Goal: Task Accomplishment & Management: Use online tool/utility

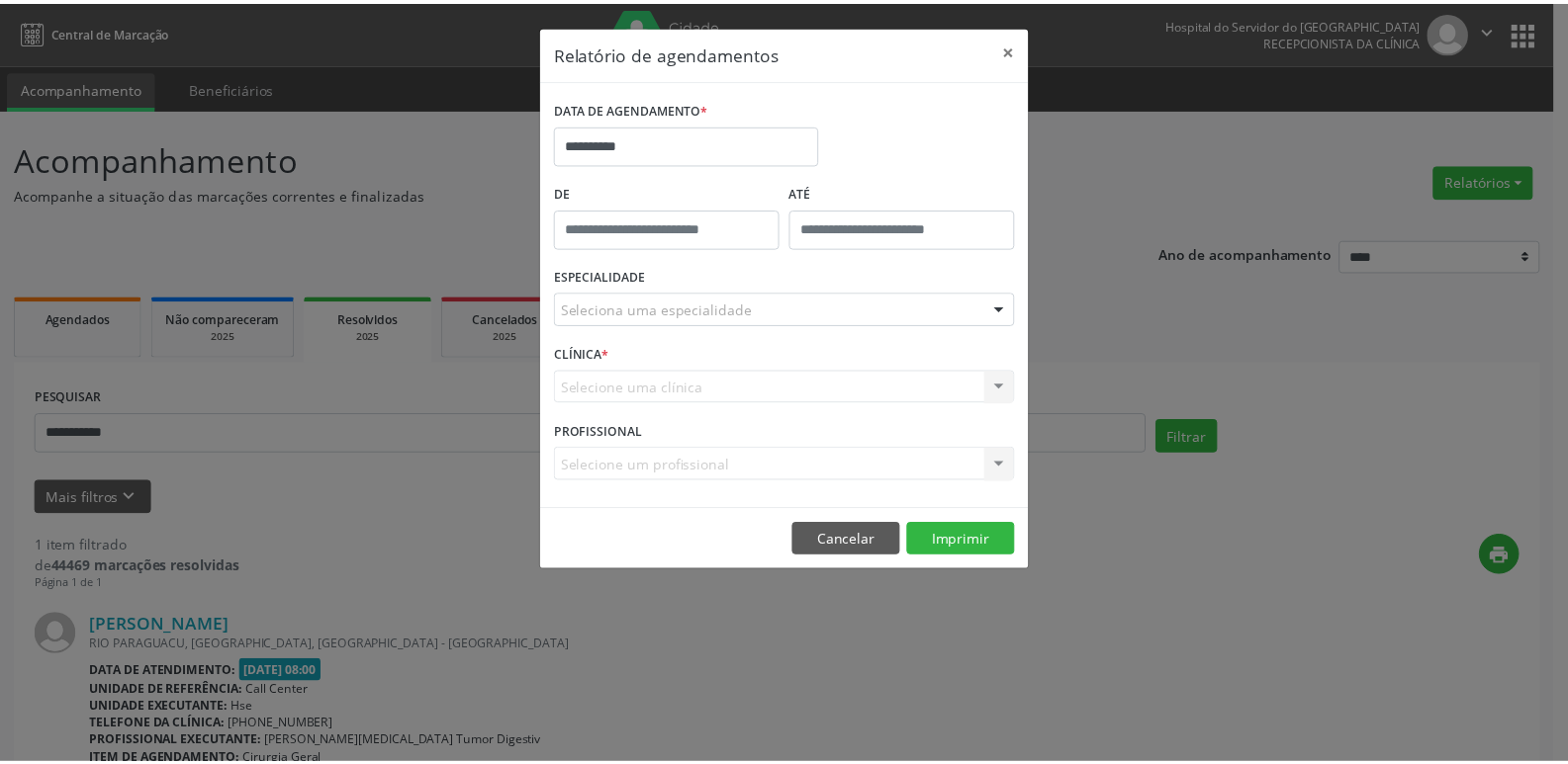
scroll to position [148, 0]
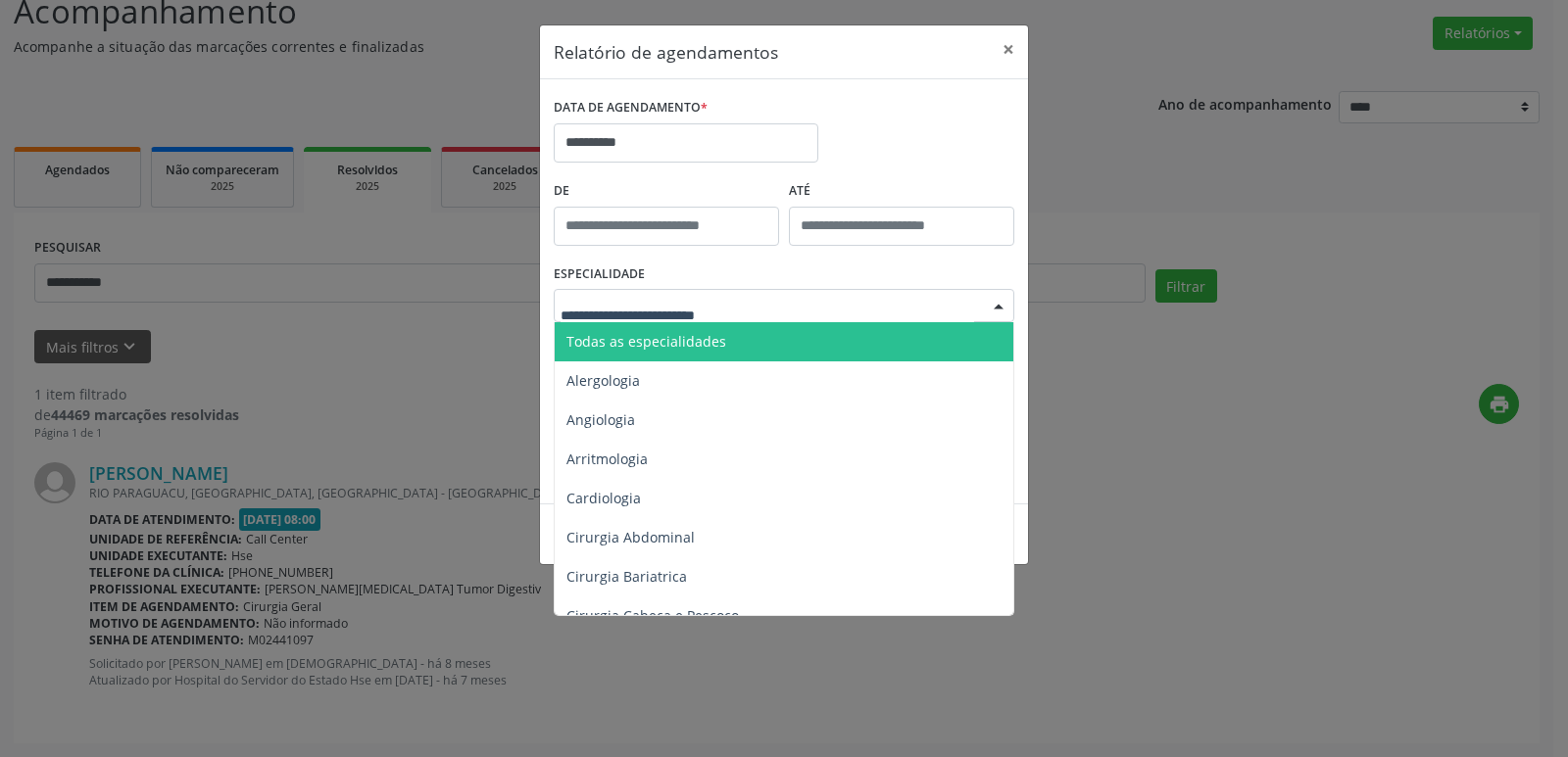
click at [1000, 311] on div at bounding box center [999, 307] width 30 height 34
click at [742, 350] on span "Todas as especialidades" at bounding box center [785, 342] width 461 height 40
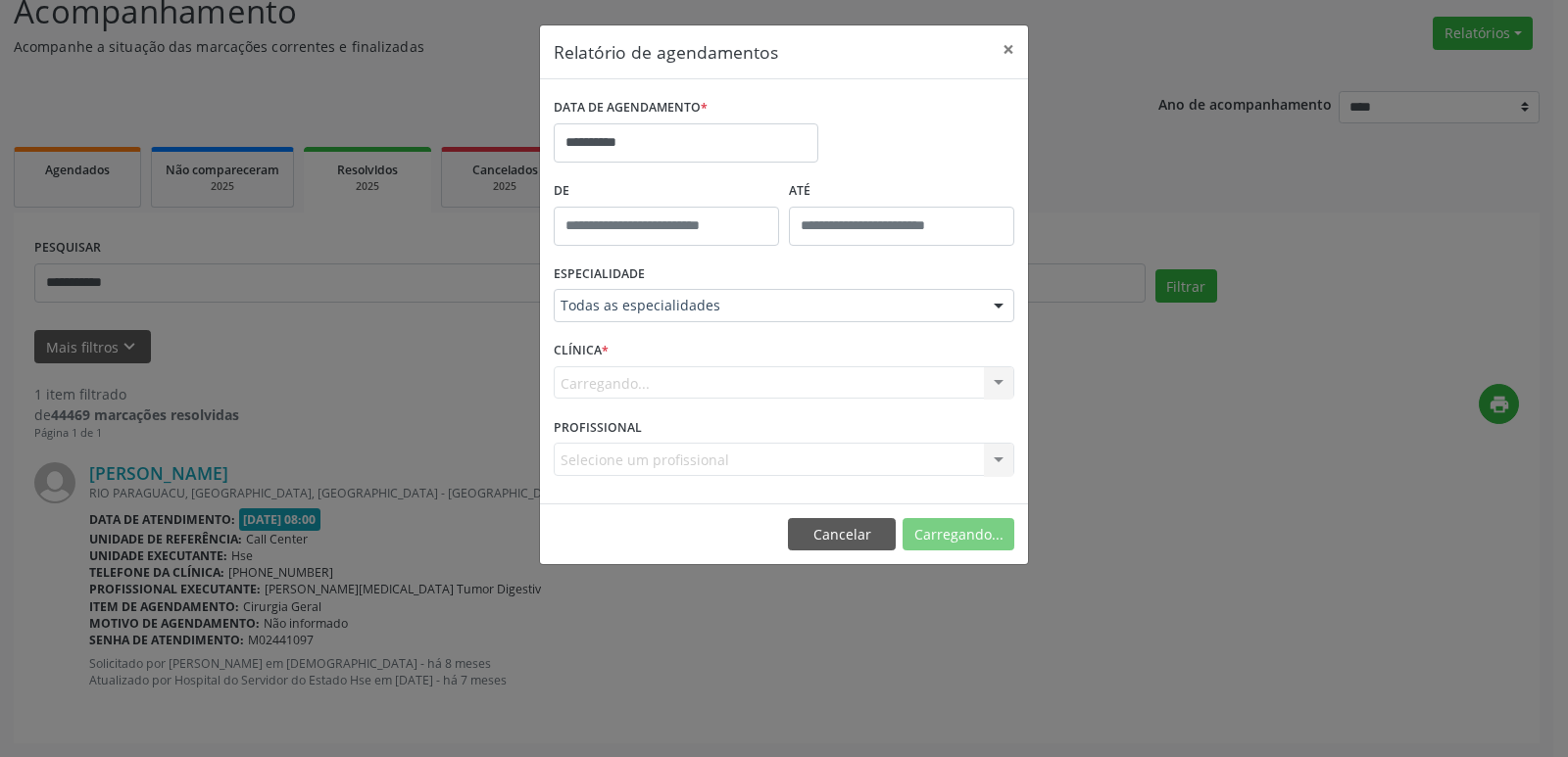
click at [999, 386] on div "Carregando... Nenhum resultado encontrado para: " " Não há nenhuma opção para s…" at bounding box center [783, 383] width 460 height 34
click at [1000, 386] on div "Carregando... Nenhum resultado encontrado para: " " Não há nenhuma opção para s…" at bounding box center [783, 383] width 460 height 34
click at [1001, 385] on div "Carregando... Nenhum resultado encontrado para: " " Não há nenhuma opção para s…" at bounding box center [783, 383] width 460 height 34
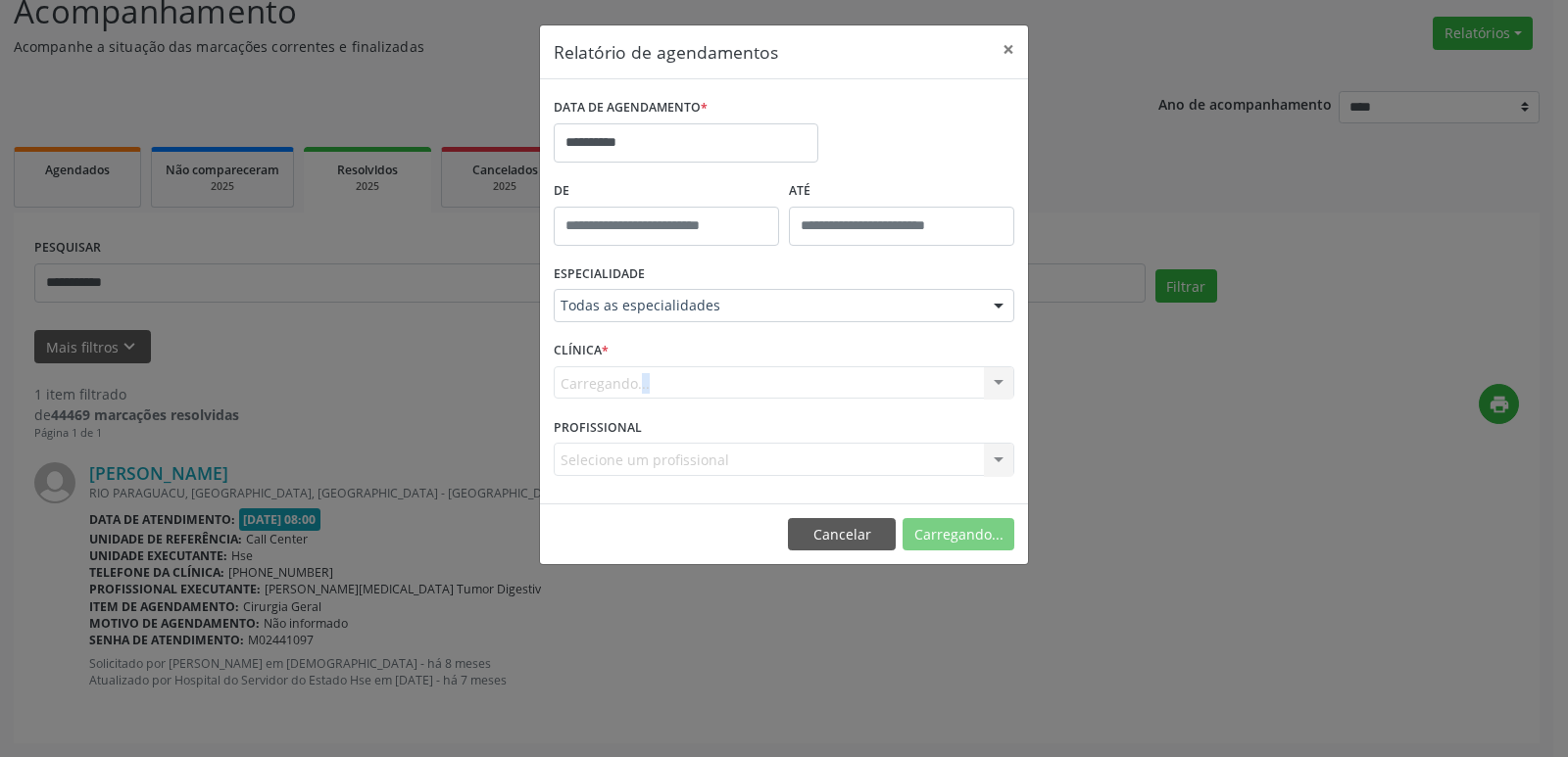
click at [1001, 385] on div "Carregando... Nenhum resultado encontrado para: " " Não há nenhuma opção para s…" at bounding box center [783, 383] width 460 height 34
click at [1001, 383] on div "Carregando... Nenhum resultado encontrado para: " " Não há nenhuma opção para s…" at bounding box center [783, 383] width 460 height 34
click at [988, 457] on div at bounding box center [999, 461] width 30 height 34
type input "*"
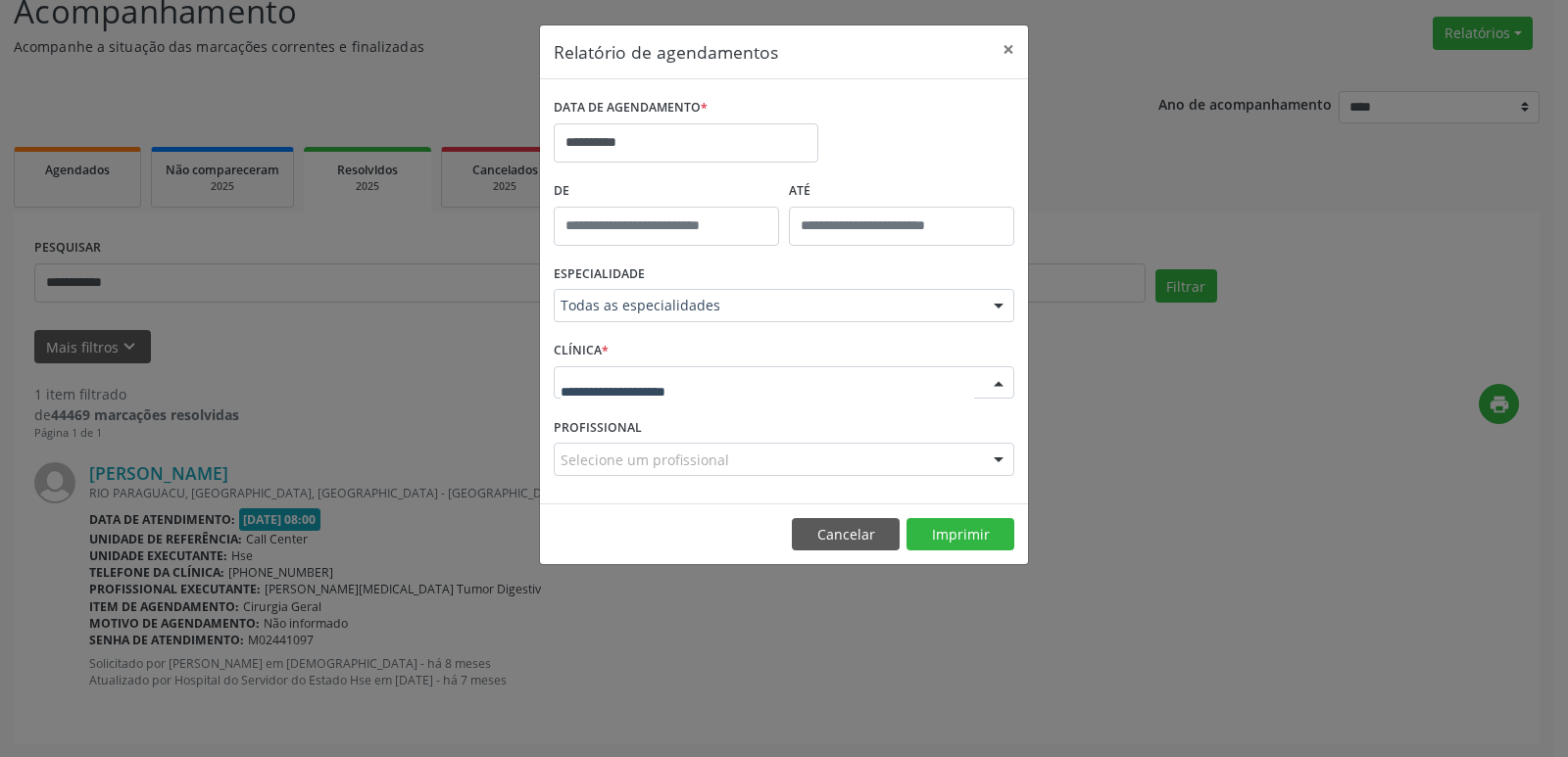
click at [1001, 381] on div at bounding box center [999, 384] width 30 height 34
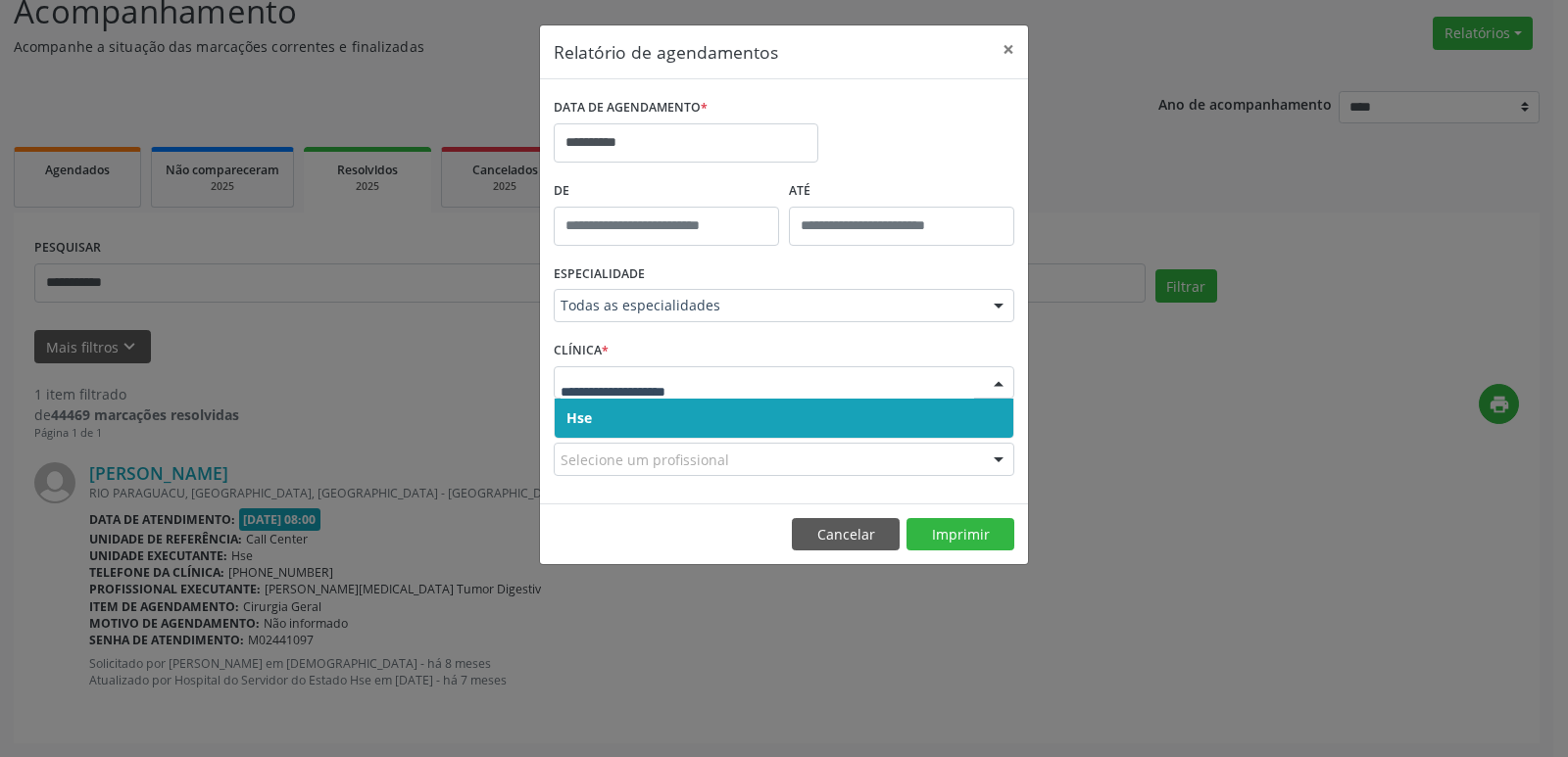
click at [573, 419] on span "Hse" at bounding box center [579, 418] width 26 height 19
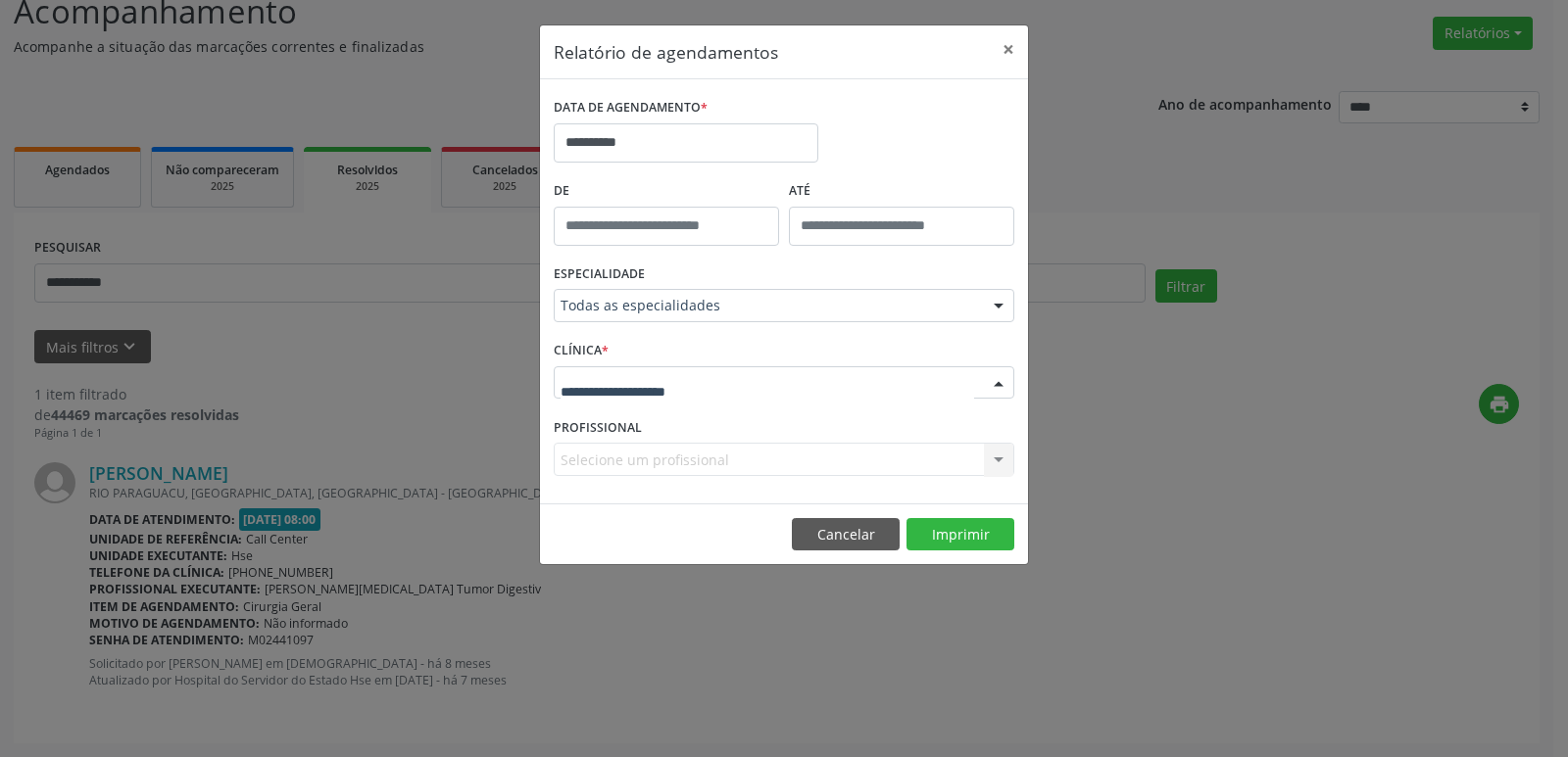
click at [1003, 380] on div at bounding box center [999, 384] width 30 height 34
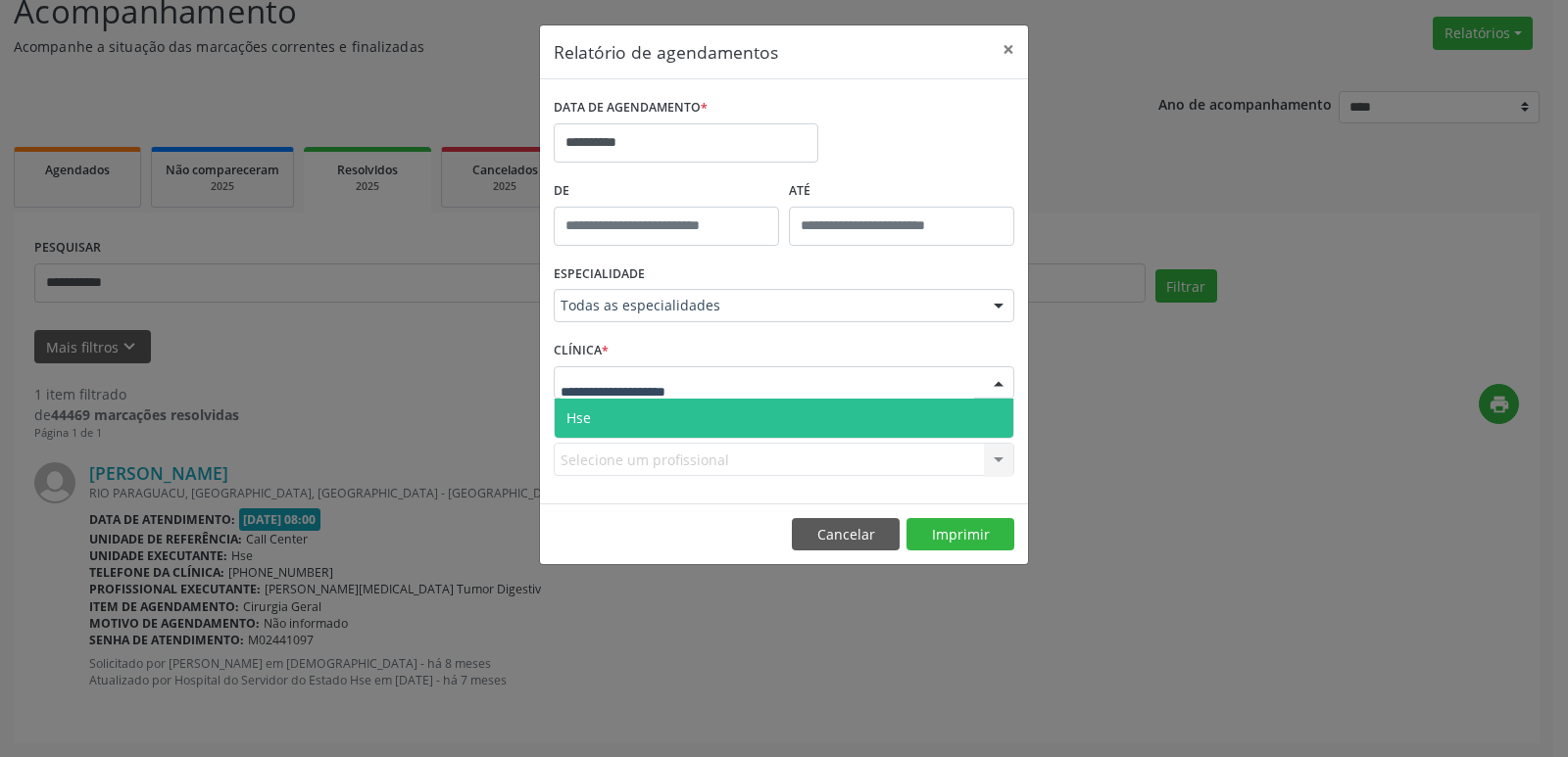
click at [579, 421] on span "Hse" at bounding box center [578, 418] width 25 height 19
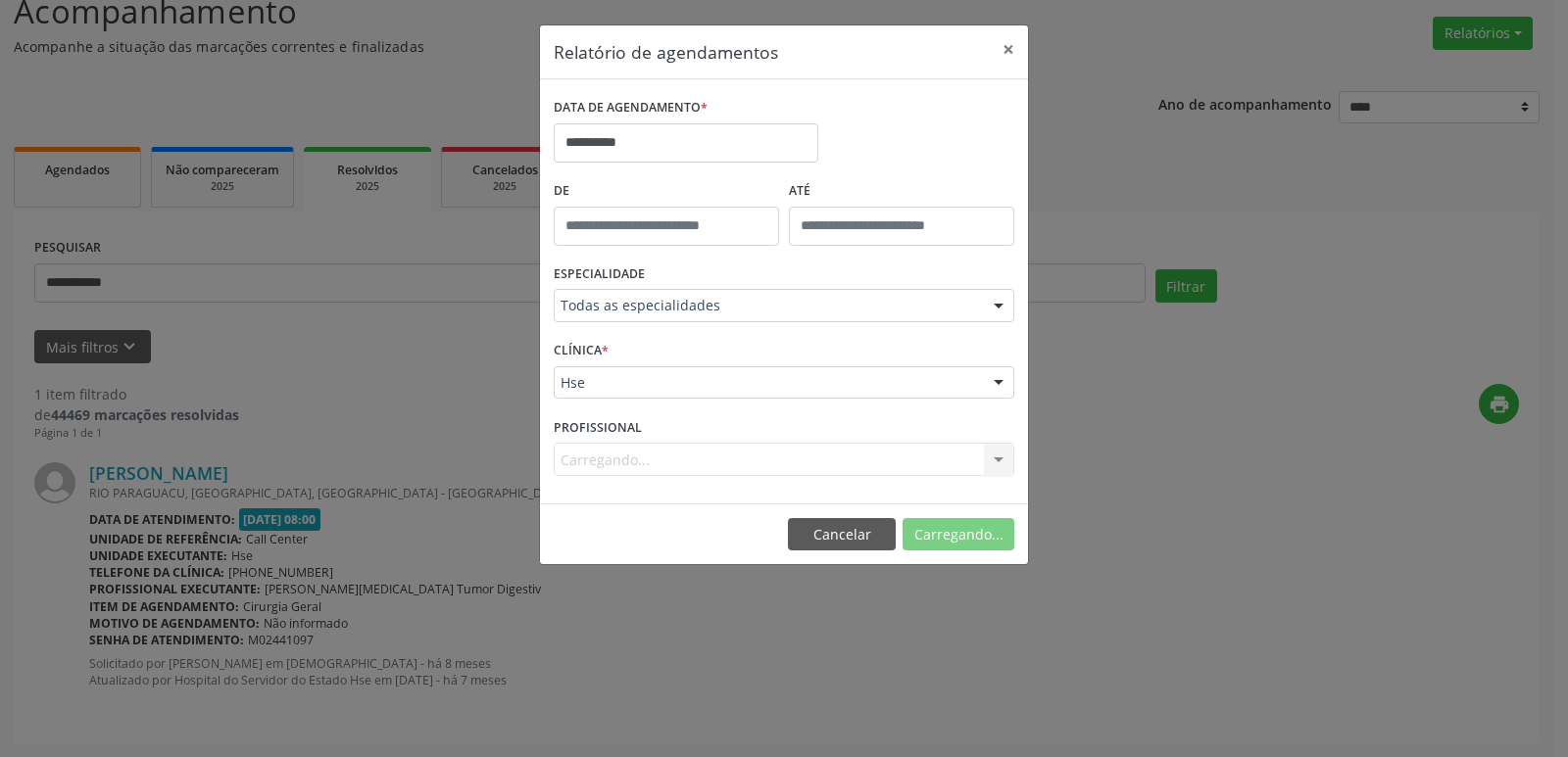
click at [993, 453] on div "Carregando... Nenhum resultado encontrado para: " " Não há nenhuma opção para s…" at bounding box center [783, 460] width 460 height 34
click at [997, 456] on div "Carregando... Nenhum resultado encontrado para: " " Não há nenhuma opção para s…" at bounding box center [783, 460] width 460 height 34
click at [997, 456] on div at bounding box center [999, 461] width 30 height 34
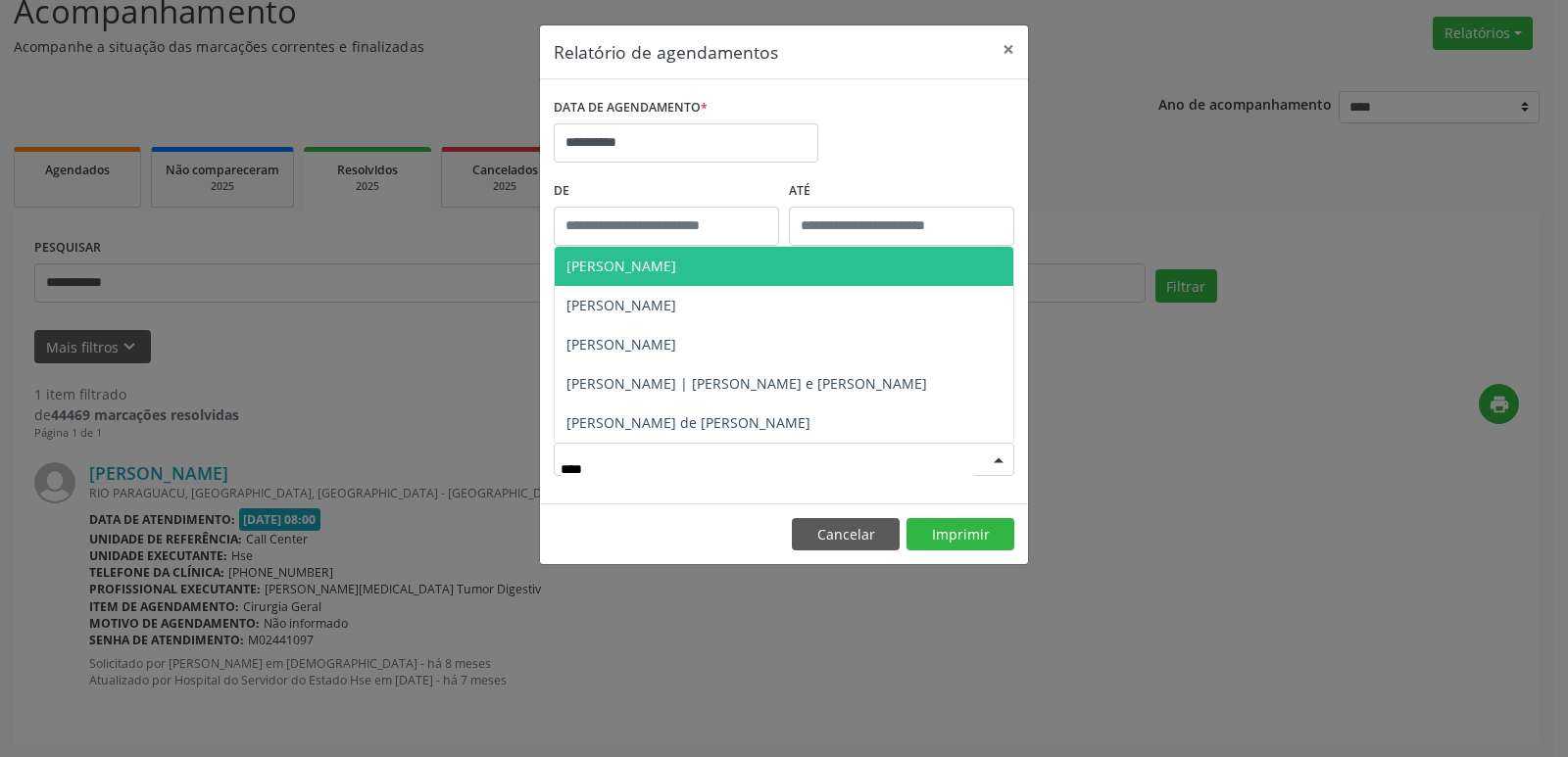
type input "*****"
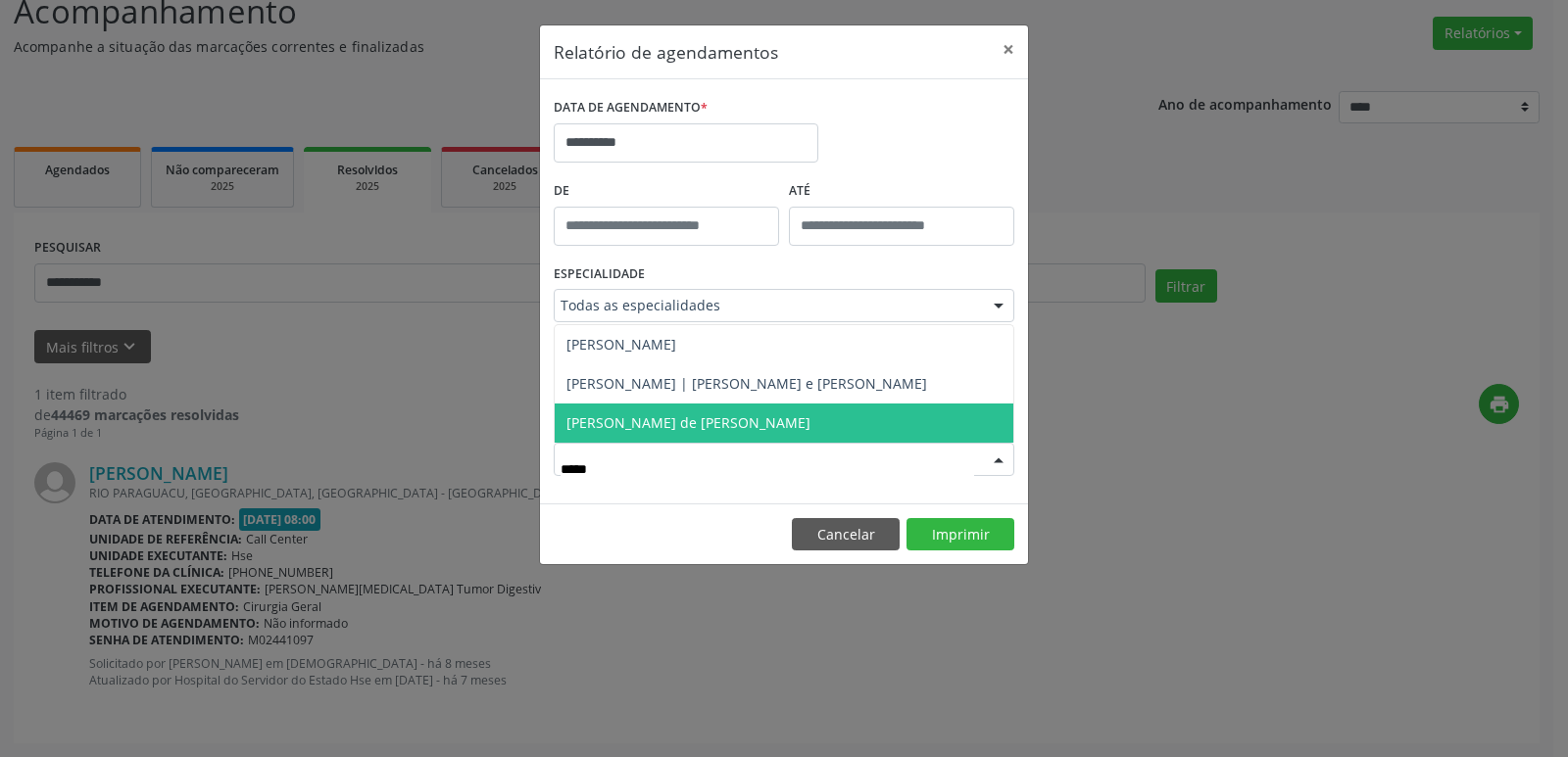
click at [718, 424] on span "[PERSON_NAME] de [PERSON_NAME]" at bounding box center [688, 423] width 245 height 19
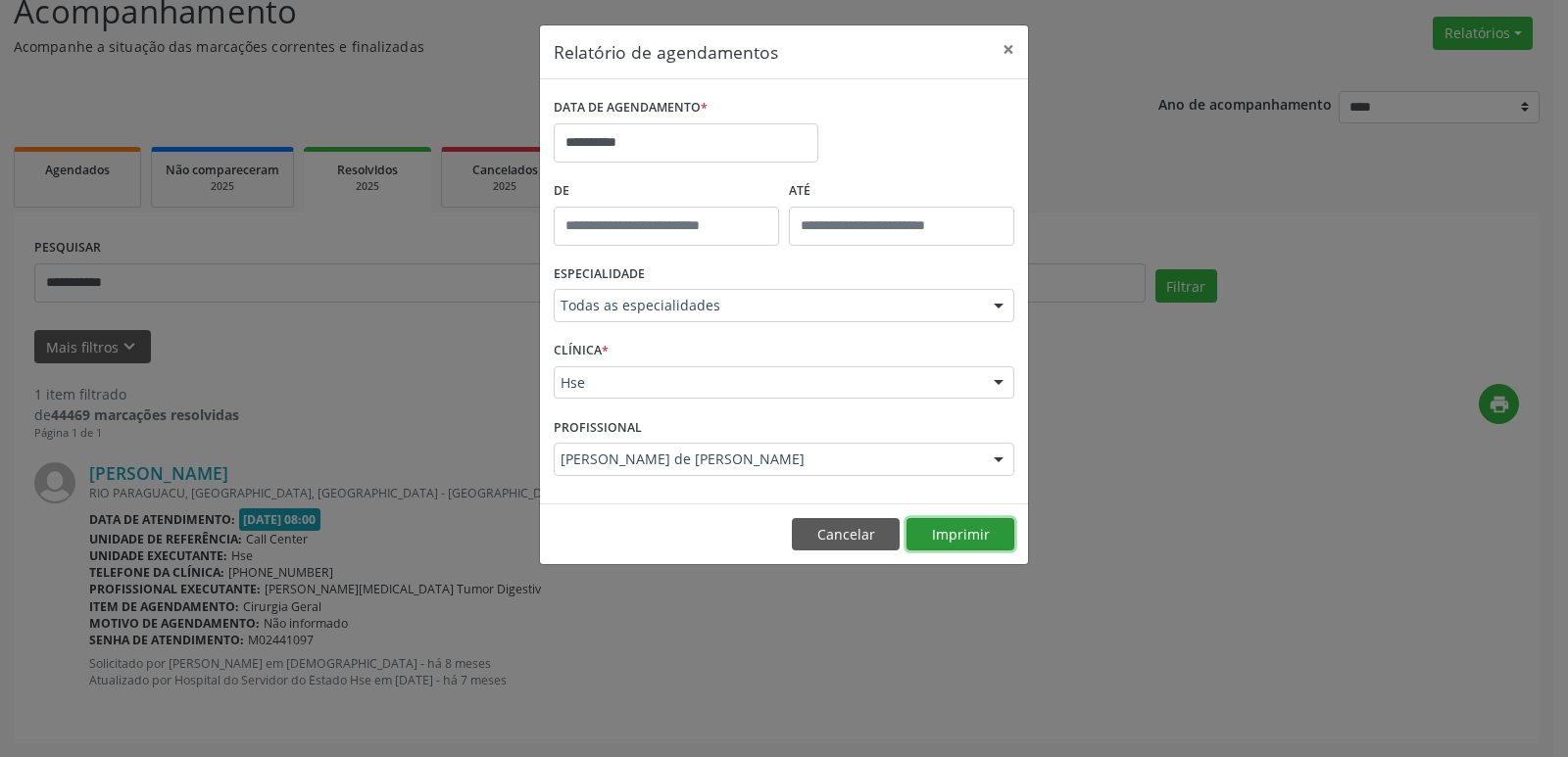
click at [966, 535] on button "Imprimir" at bounding box center [960, 535] width 108 height 34
click at [656, 148] on input "**********" at bounding box center [685, 143] width 264 height 40
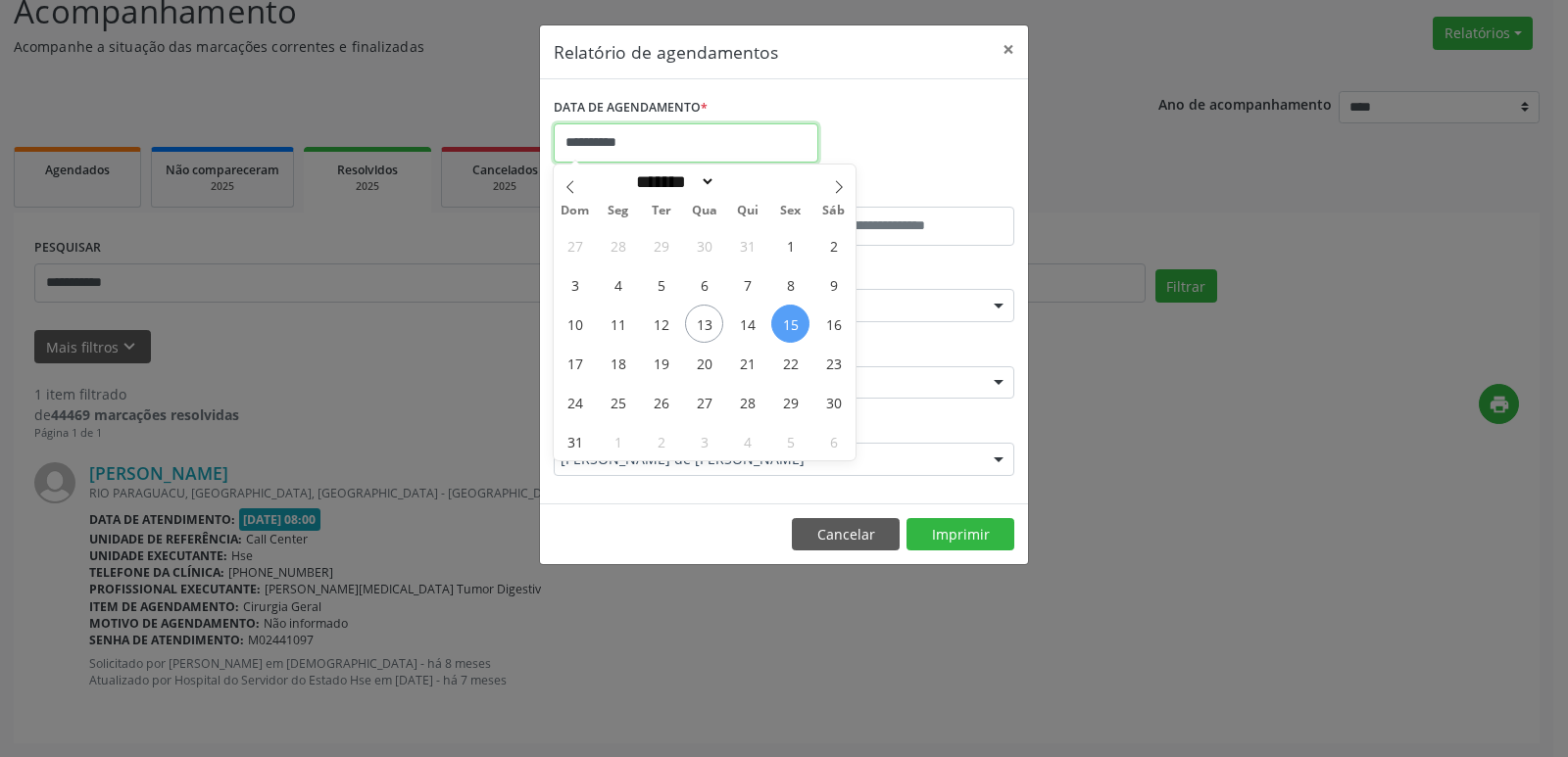
click at [656, 147] on input "**********" at bounding box center [685, 143] width 264 height 40
click at [662, 405] on span "26" at bounding box center [661, 402] width 39 height 39
type input "**********"
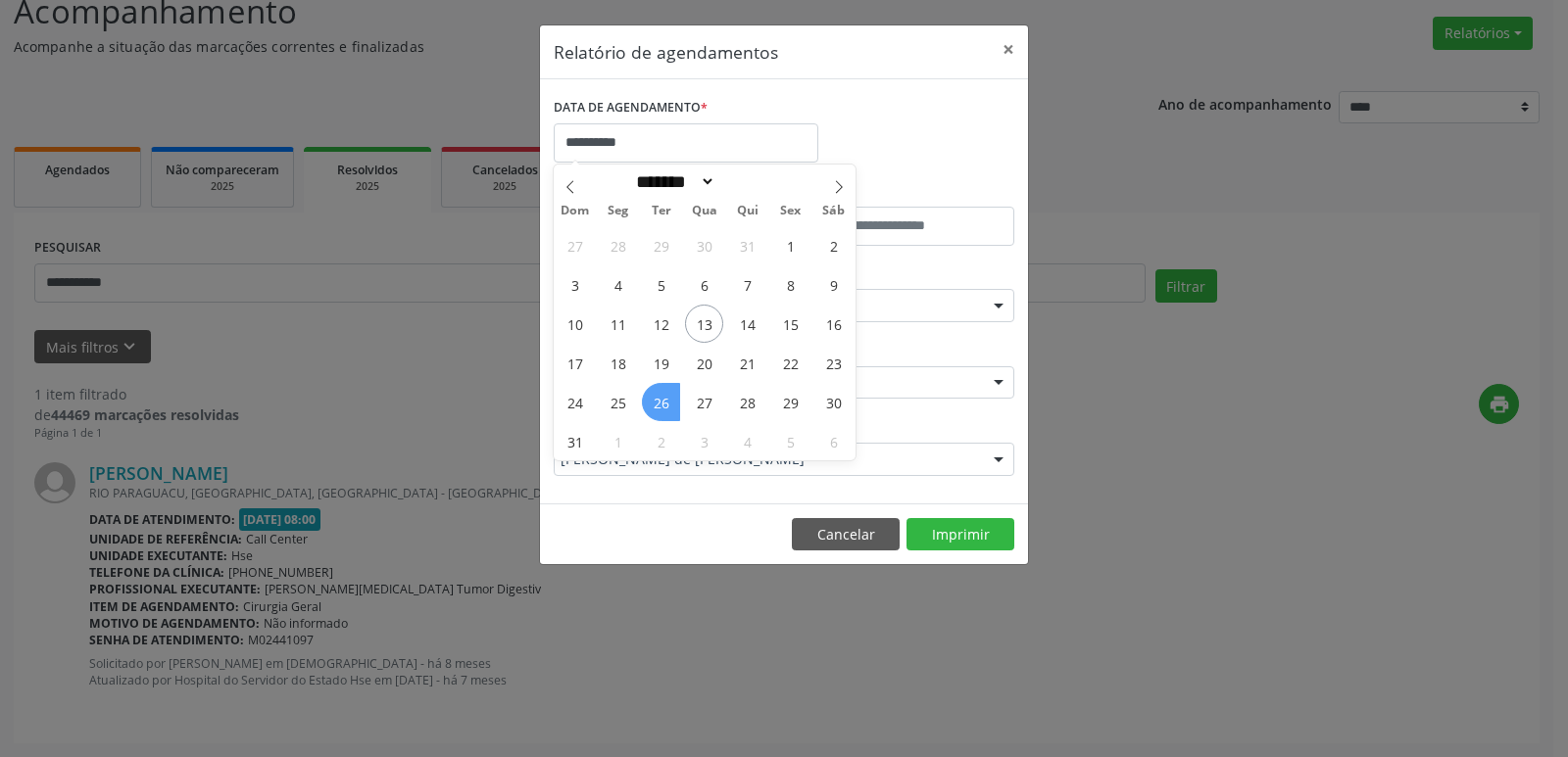
click at [662, 405] on span "26" at bounding box center [661, 402] width 39 height 39
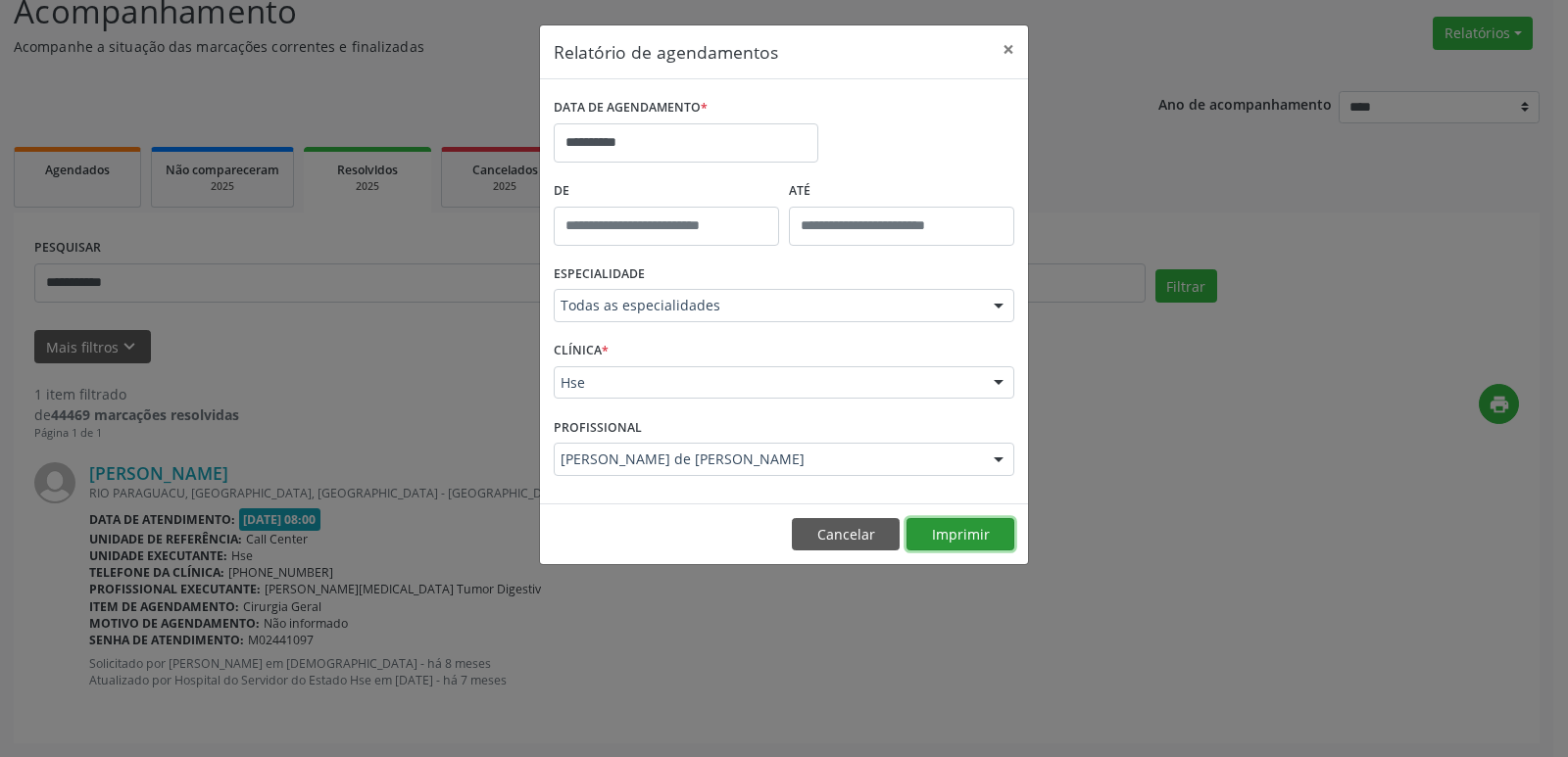
click at [979, 539] on button "Imprimir" at bounding box center [960, 535] width 108 height 34
click at [1011, 50] on button "×" at bounding box center [1009, 49] width 40 height 48
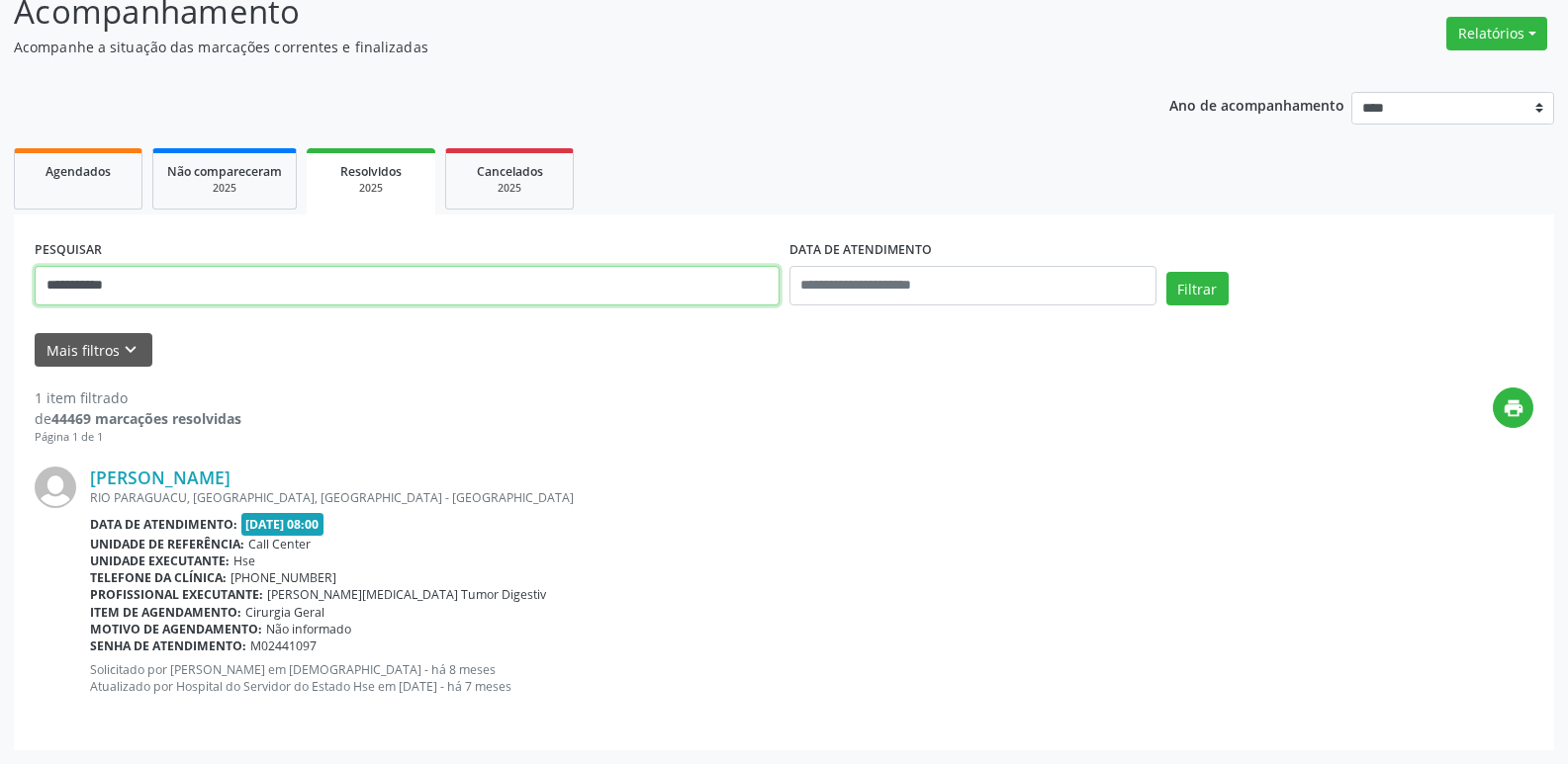
click at [136, 295] on input "**********" at bounding box center [407, 286] width 745 height 40
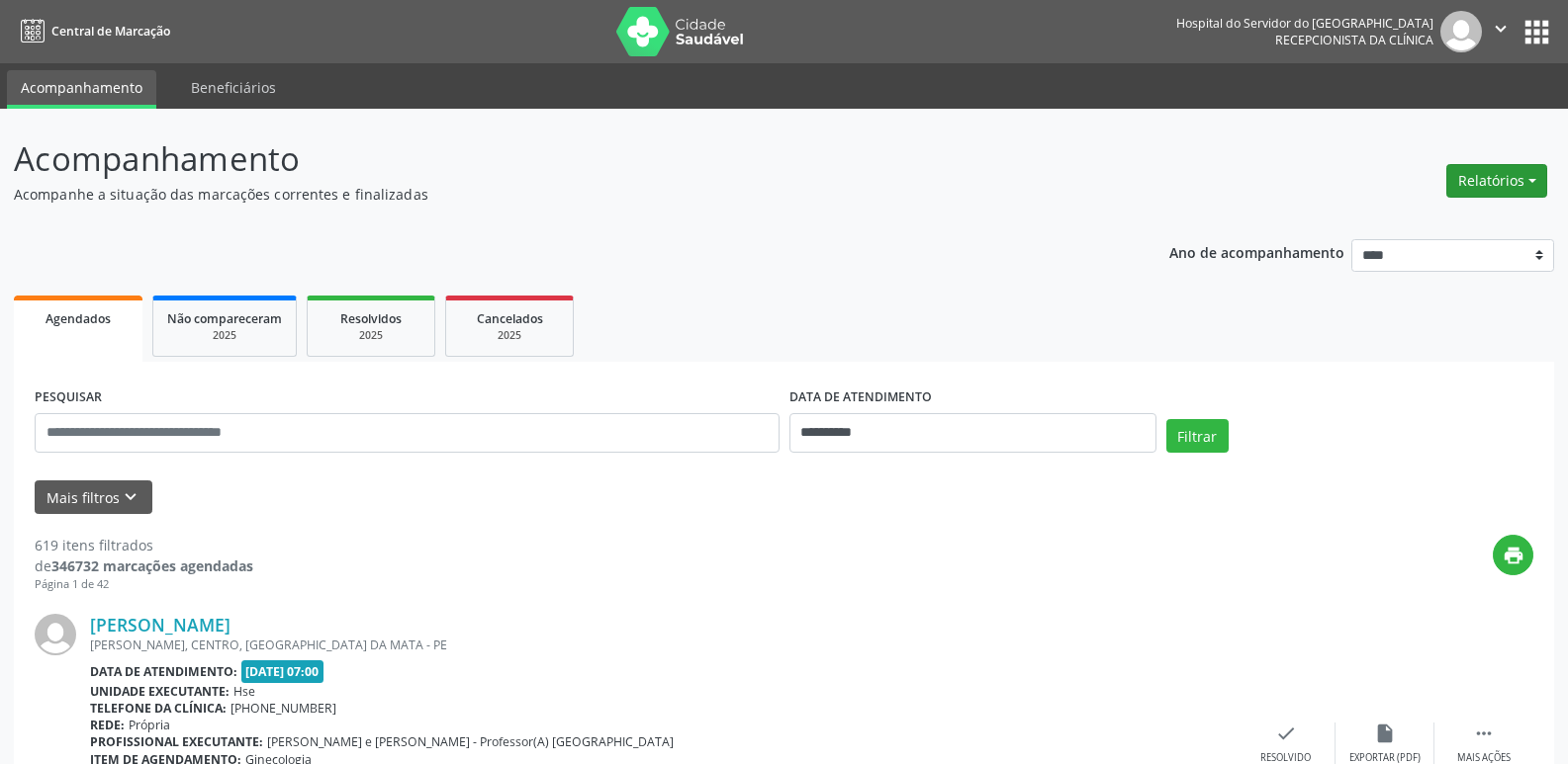
click at [1533, 181] on button "Relatórios" at bounding box center [1496, 181] width 101 height 34
click at [1441, 221] on link "Agendamentos" at bounding box center [1441, 224] width 213 height 28
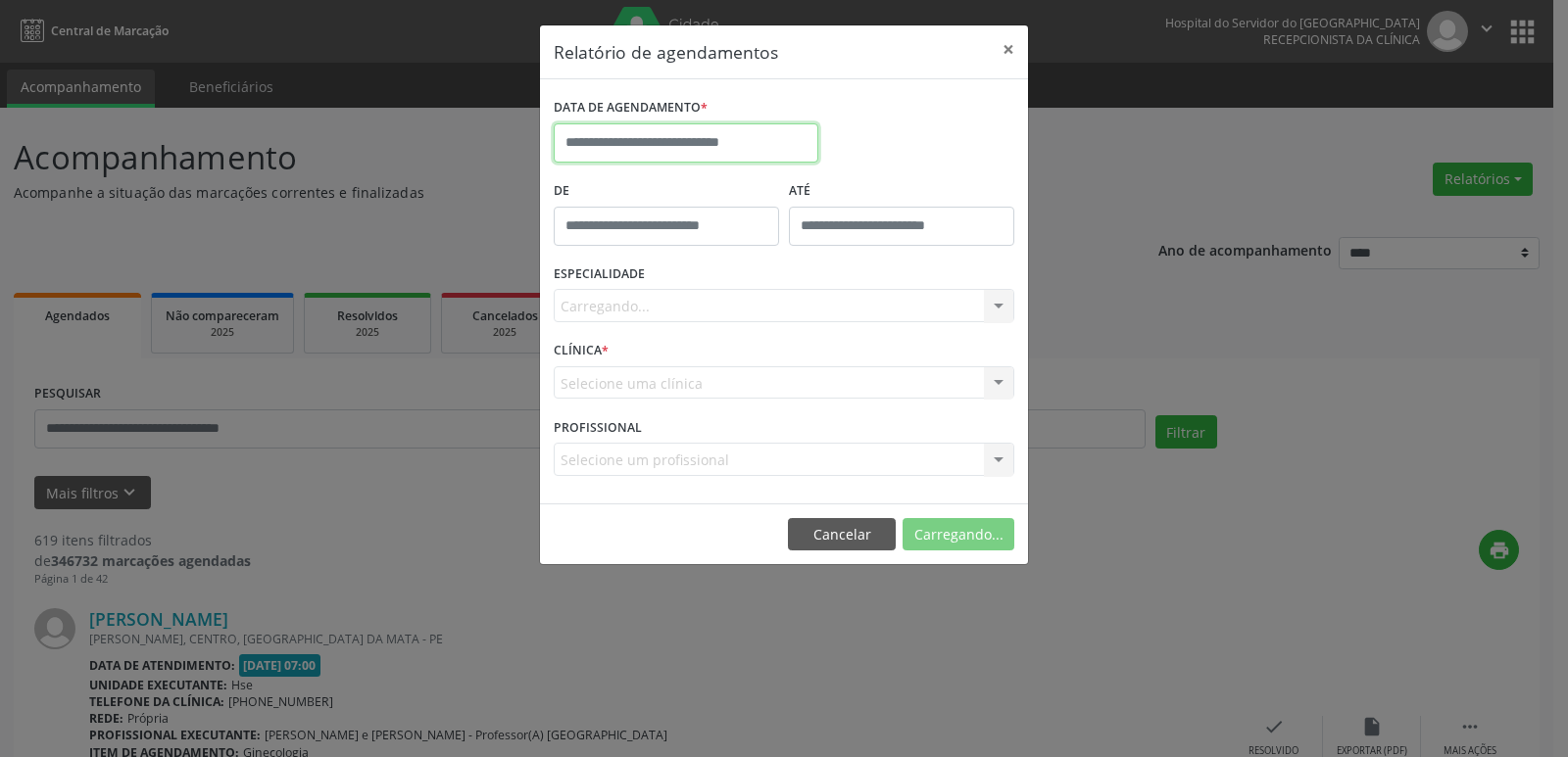
click at [724, 141] on input "text" at bounding box center [685, 143] width 264 height 40
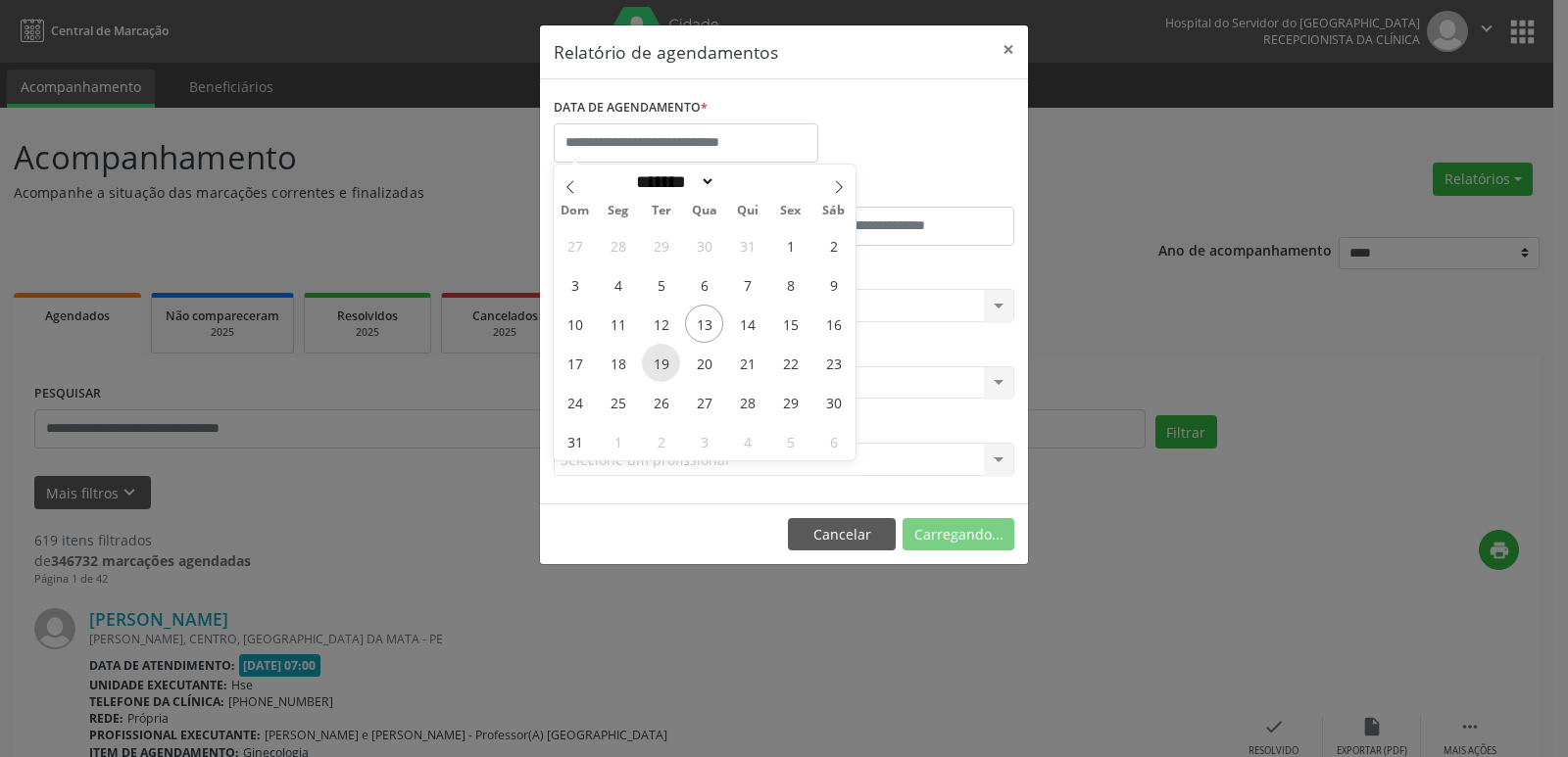
click at [662, 364] on span "19" at bounding box center [661, 363] width 39 height 39
type input "**********"
click at [662, 364] on span "19" at bounding box center [661, 363] width 39 height 39
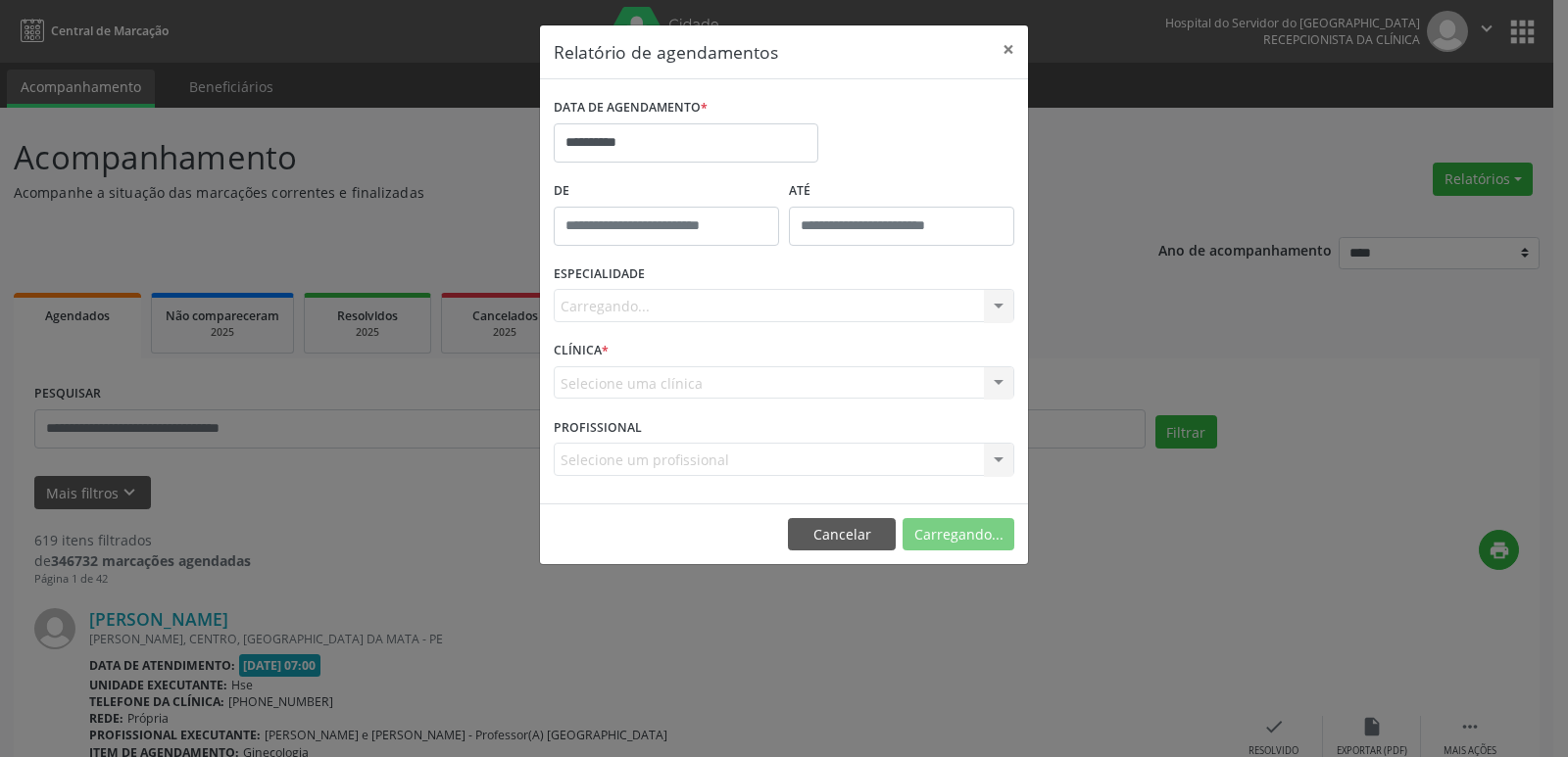
click at [995, 298] on div "Carregando... Todas as especialidades Alergologia Angiologia Arritmologia Cardi…" at bounding box center [783, 306] width 460 height 34
click at [995, 315] on div "Carregando... Todas as especialidades Alergologia Angiologia Arritmologia Cardi…" at bounding box center [783, 306] width 460 height 34
click at [997, 310] on div "Carregando... Todas as especialidades Alergologia Angiologia Arritmologia Cardi…" at bounding box center [783, 306] width 460 height 34
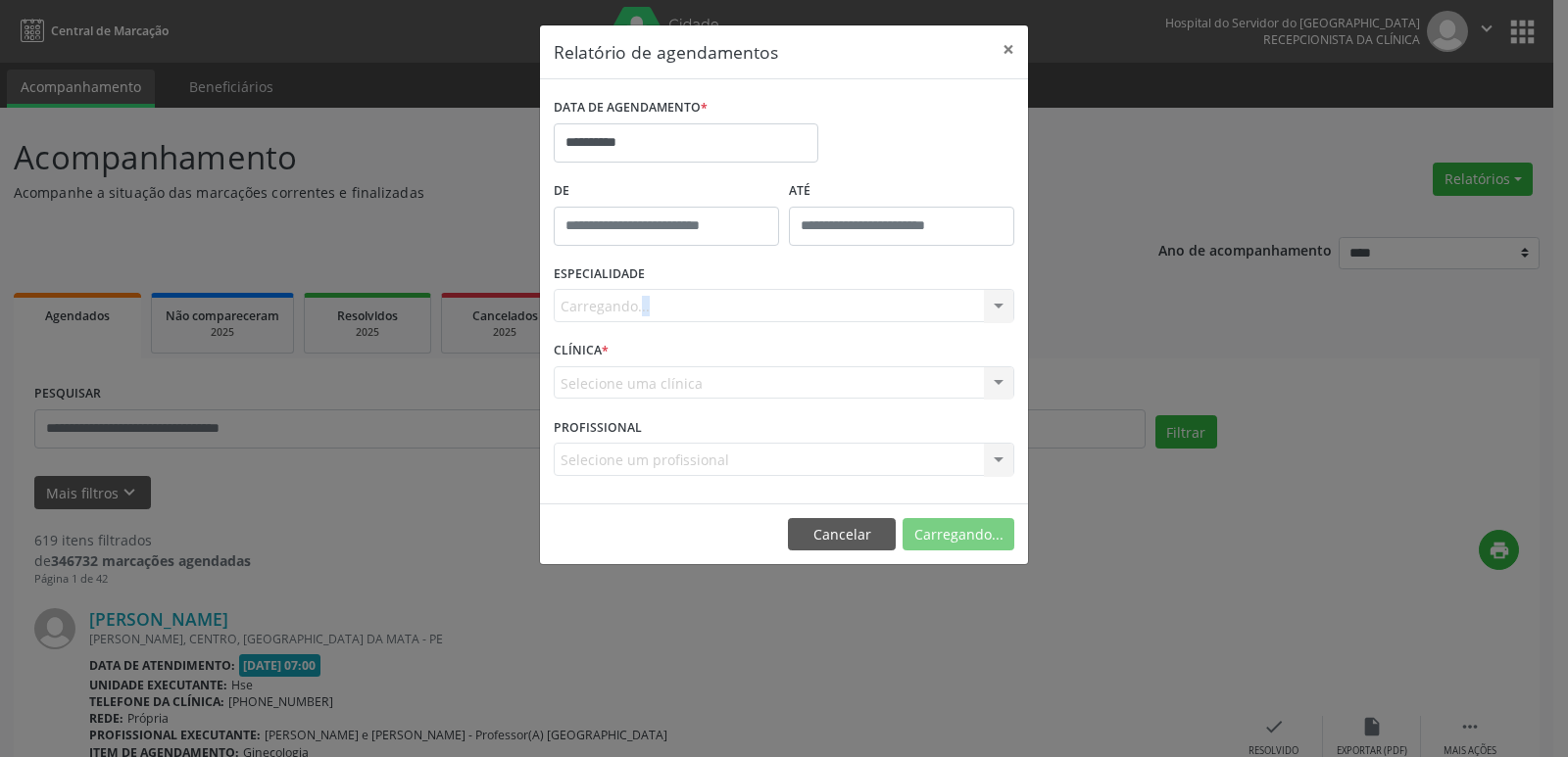
click at [997, 310] on div "Carregando... Todas as especialidades Alergologia Angiologia Arritmologia Cardi…" at bounding box center [783, 306] width 460 height 34
click at [997, 310] on div at bounding box center [999, 307] width 30 height 34
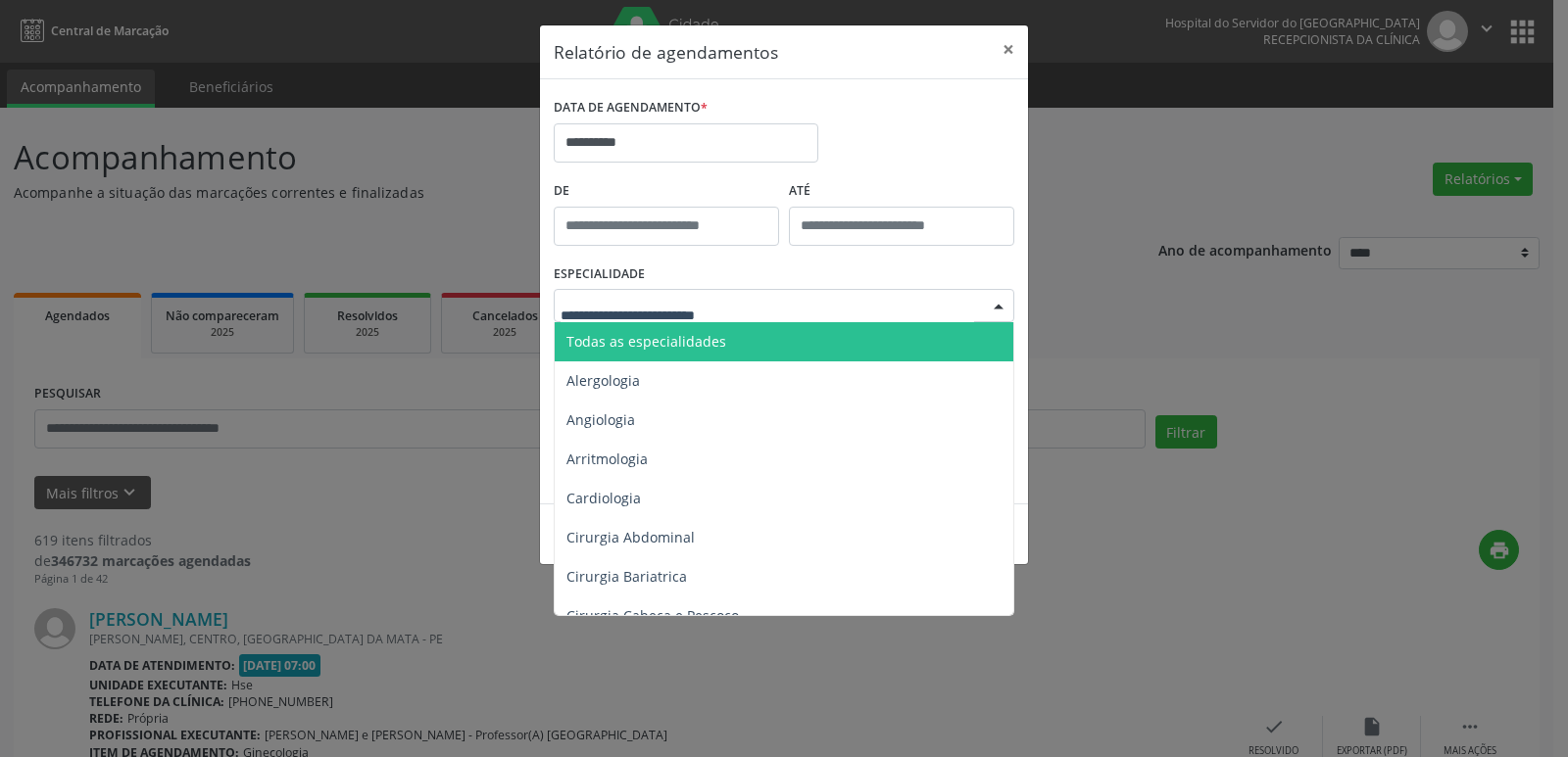
click at [719, 334] on span "Todas as especialidades" at bounding box center [645, 341] width 159 height 19
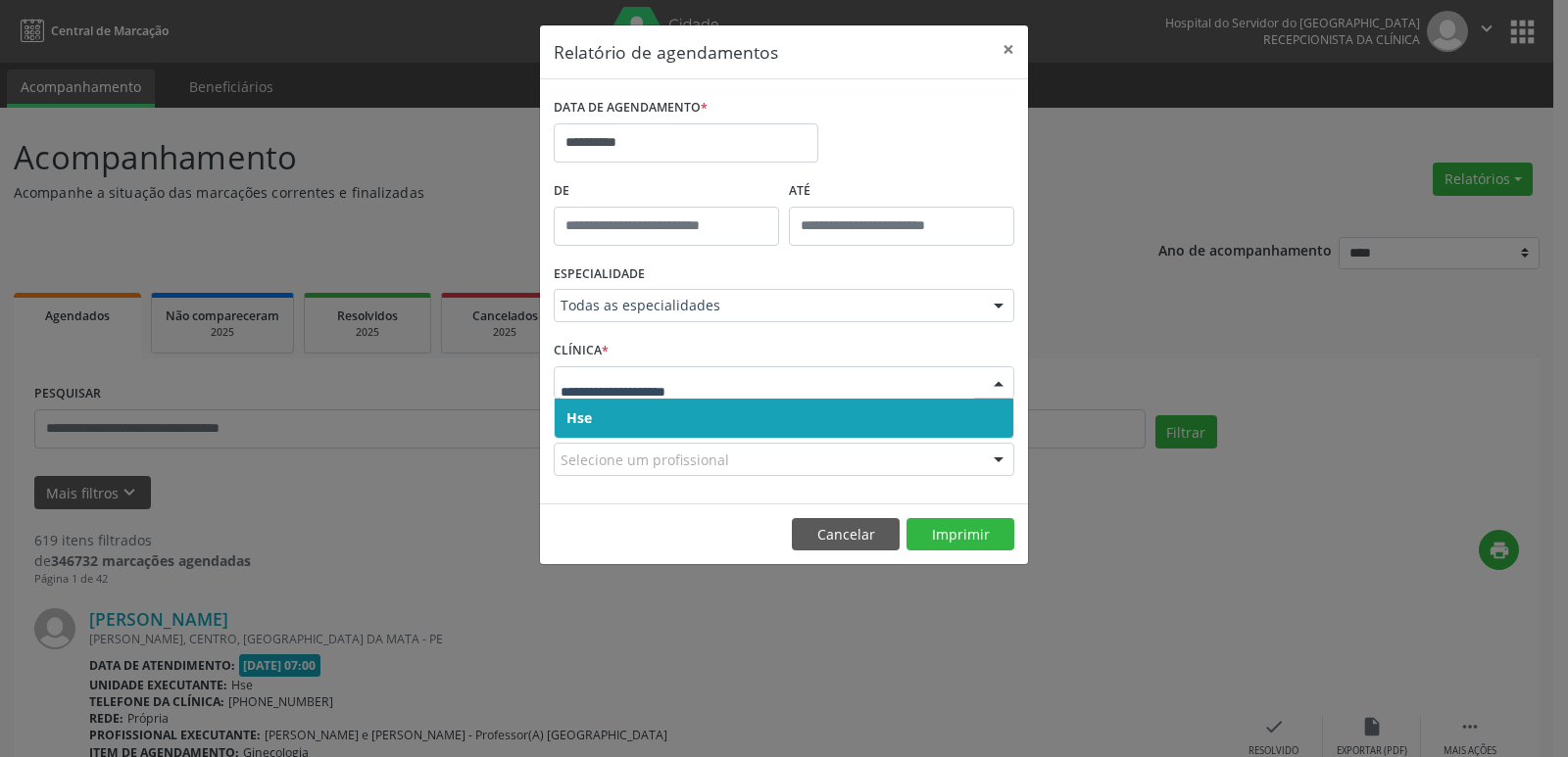
click at [998, 381] on div at bounding box center [999, 384] width 30 height 34
click at [830, 418] on span "Hse" at bounding box center [783, 419] width 458 height 40
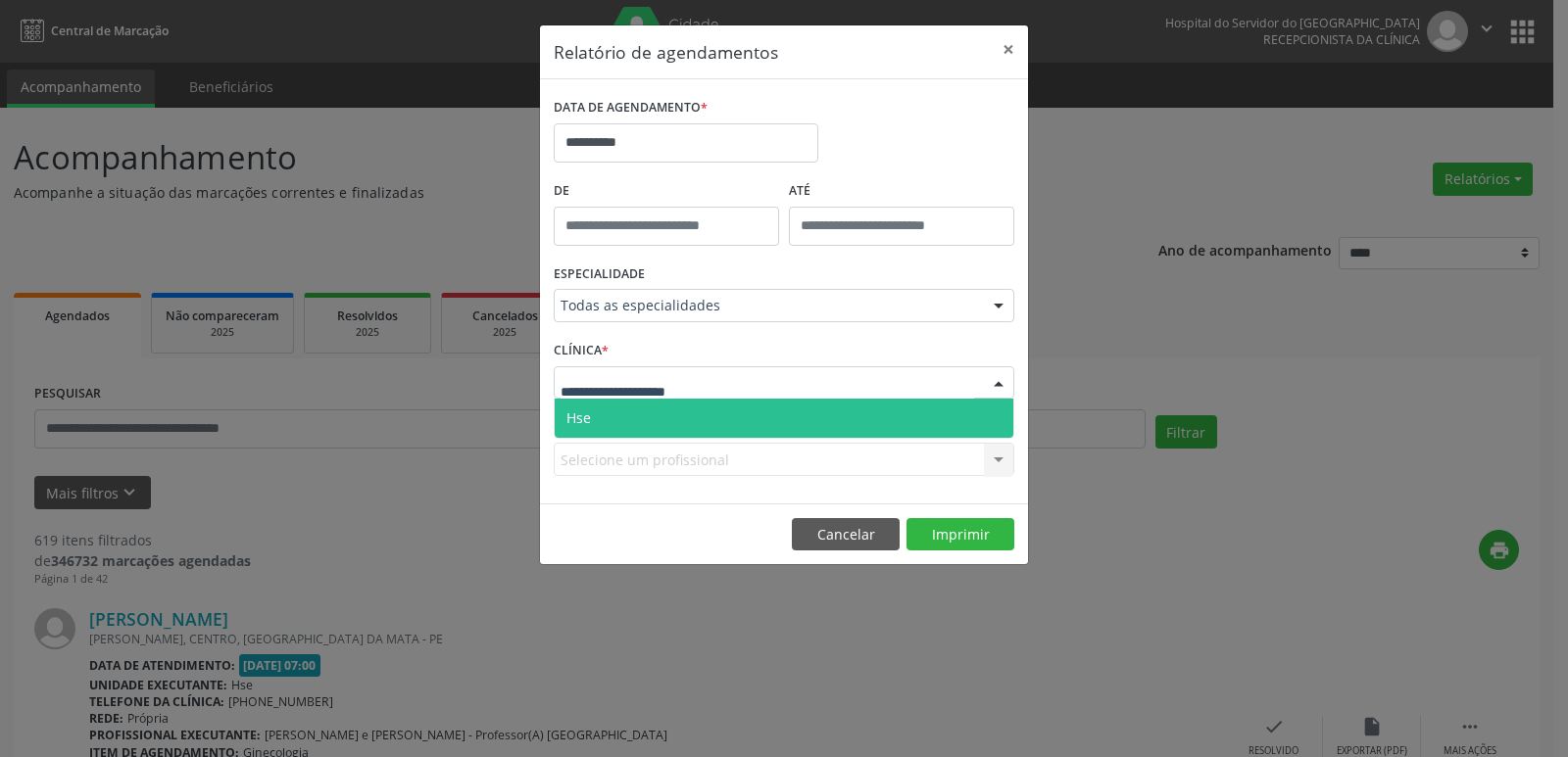
click at [997, 379] on div at bounding box center [999, 384] width 30 height 34
click at [730, 416] on span "Hse" at bounding box center [783, 419] width 458 height 40
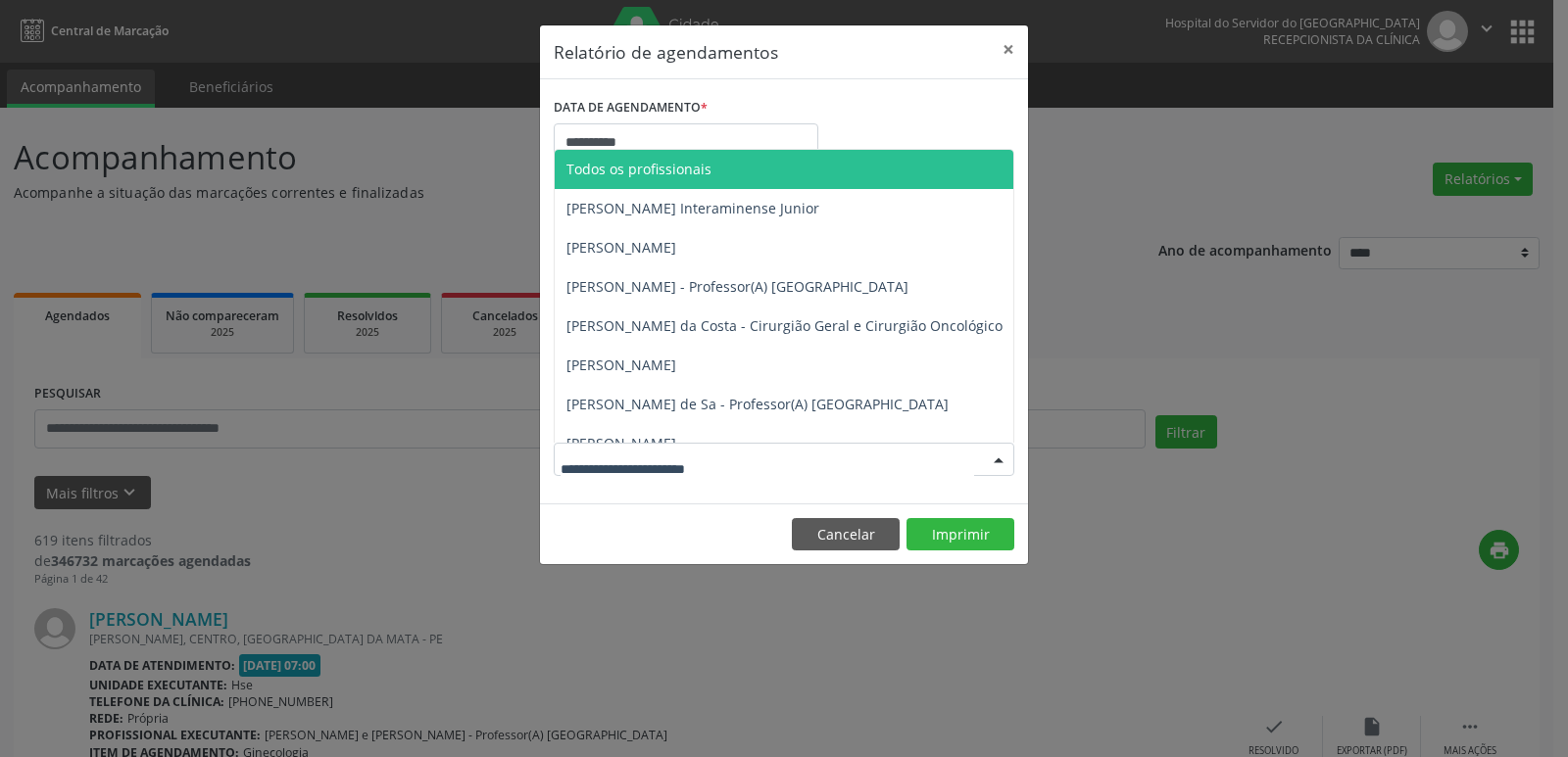
click at [997, 461] on div at bounding box center [999, 461] width 30 height 34
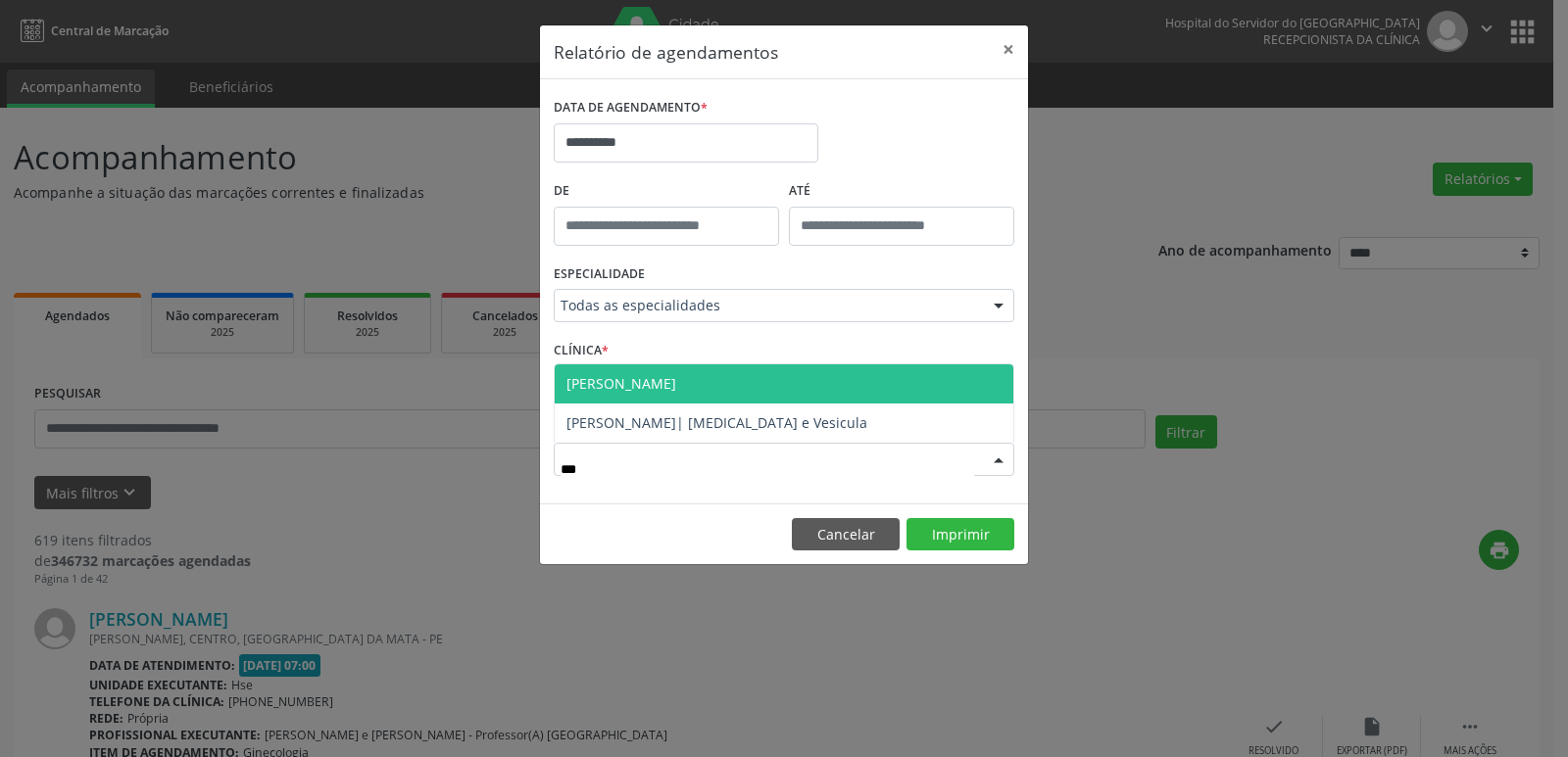
type input "****"
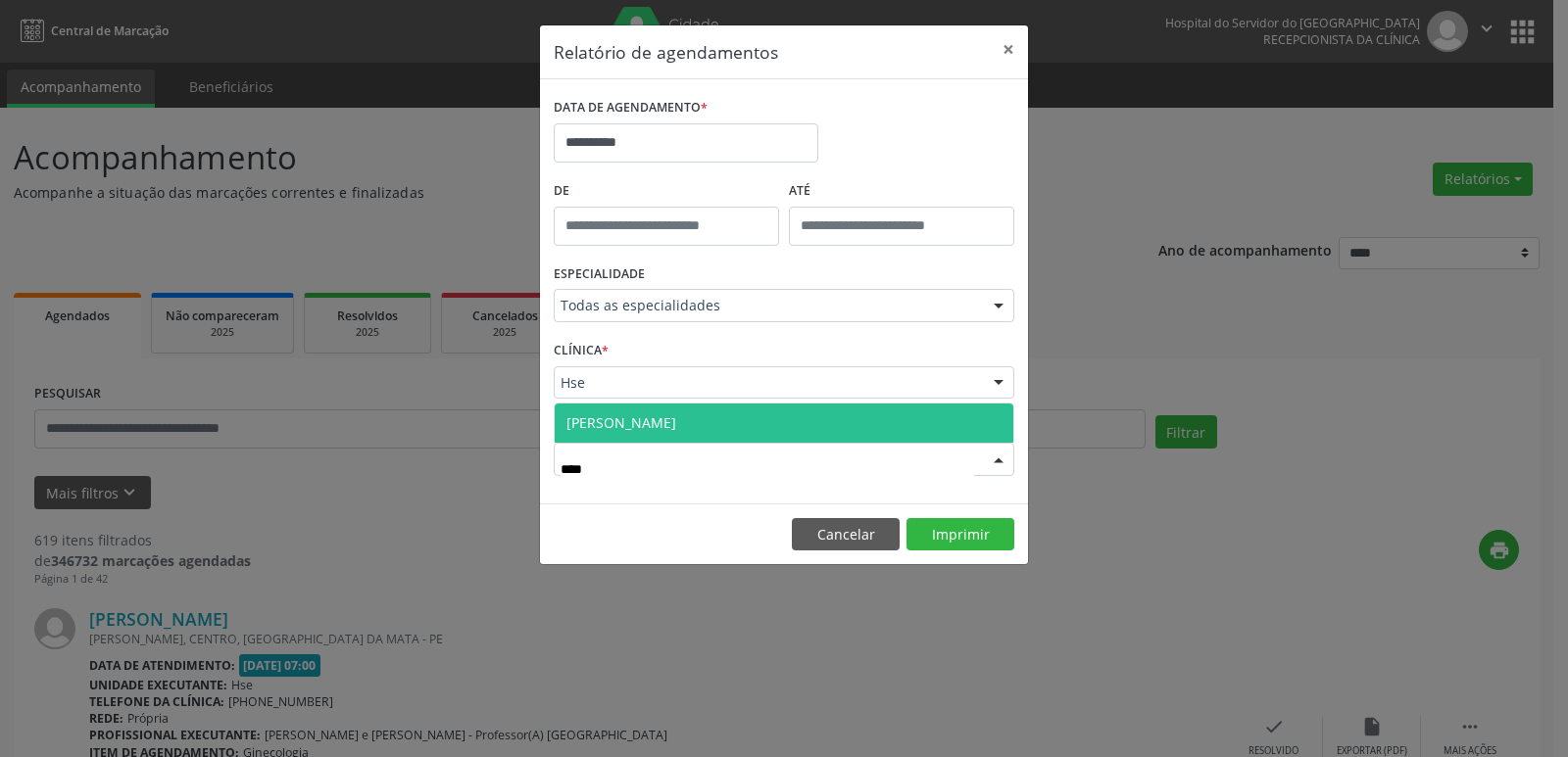
click at [676, 425] on span "[PERSON_NAME]" at bounding box center [621, 423] width 110 height 19
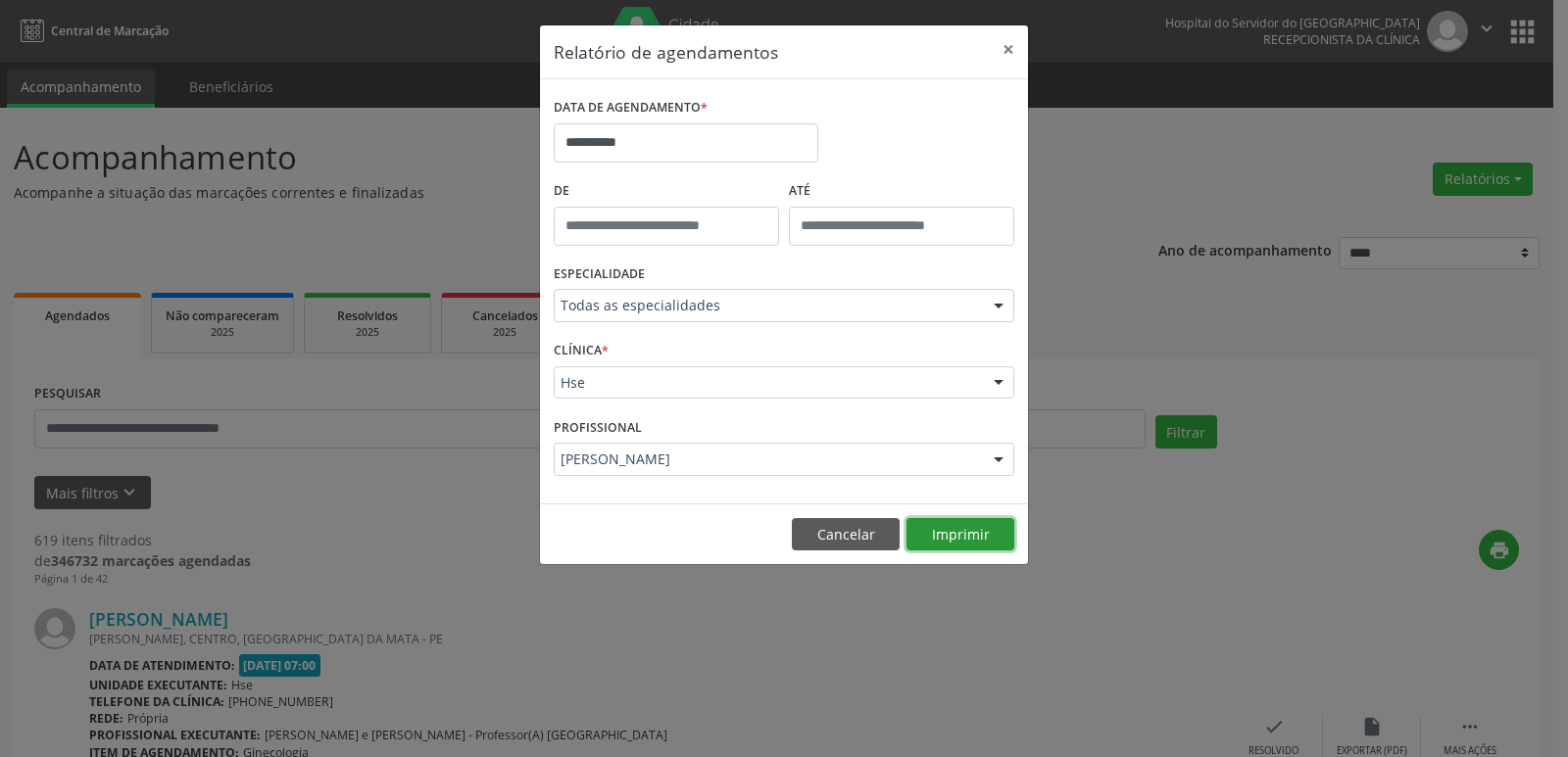
click at [968, 537] on button "Imprimir" at bounding box center [960, 535] width 108 height 34
